Goal: Transaction & Acquisition: Purchase product/service

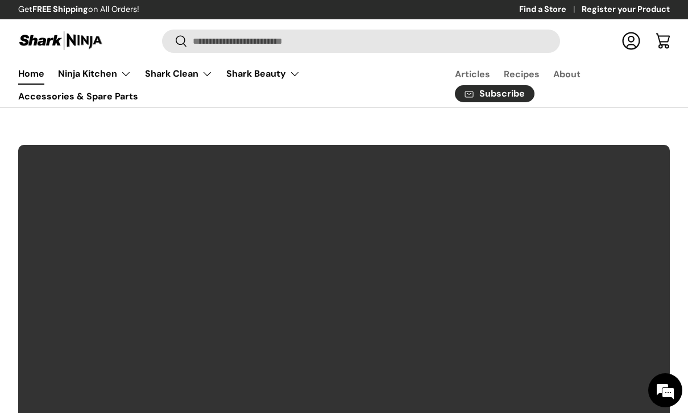
click at [176, 75] on summary "Shark Clean" at bounding box center [178, 74] width 81 height 23
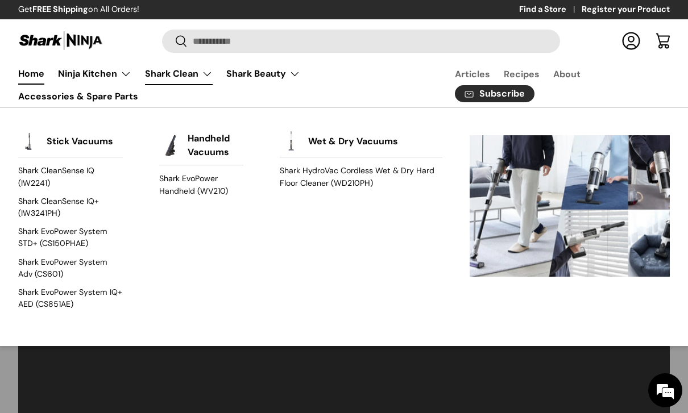
click at [310, 148] on link "Wet & Dry Vacuums" at bounding box center [353, 141] width 90 height 25
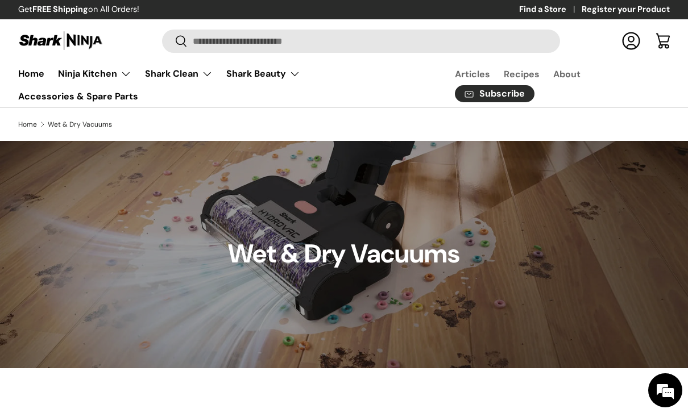
click at [89, 74] on summary "Ninja Kitchen" at bounding box center [94, 74] width 87 height 23
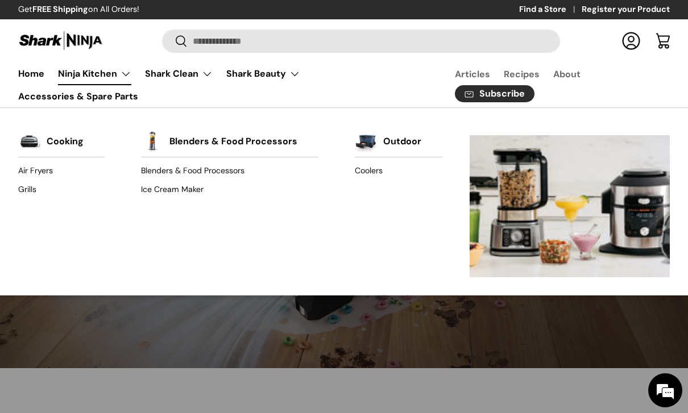
click at [194, 74] on summary "Shark Clean" at bounding box center [178, 74] width 81 height 23
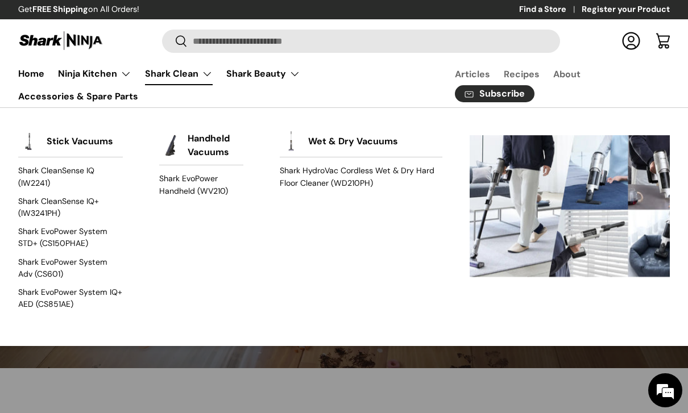
click at [26, 181] on link "Shark CleanSense IQ (IW2241)" at bounding box center [70, 177] width 105 height 30
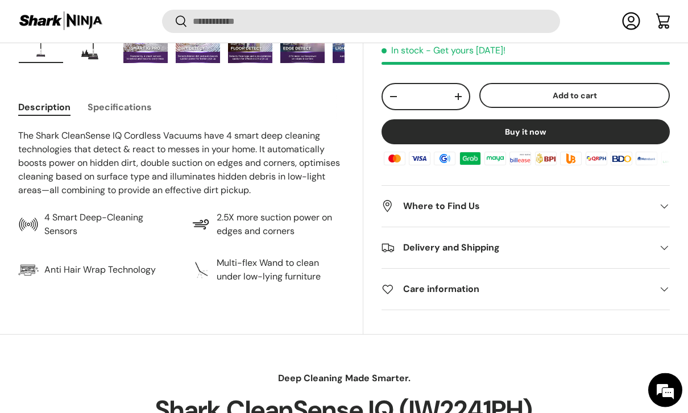
scroll to position [445, 0]
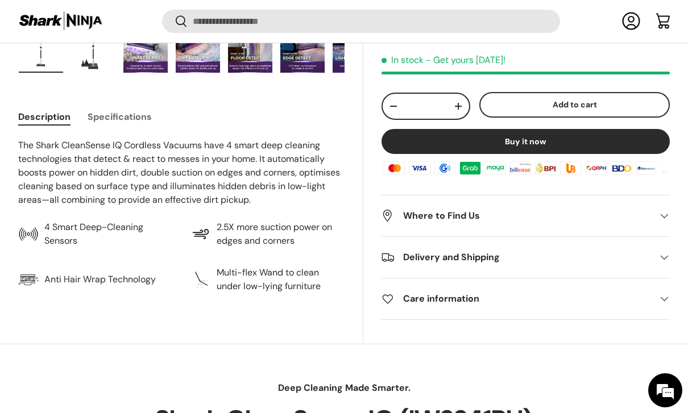
click at [665, 256] on span at bounding box center [663, 257] width 11 height 11
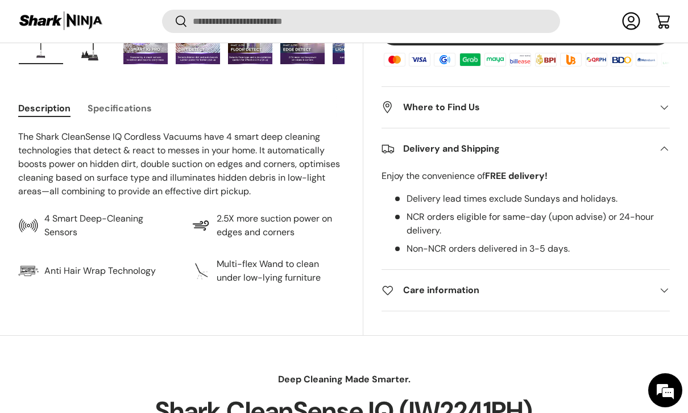
scroll to position [0, 0]
